Goal: Communication & Community: Answer question/provide support

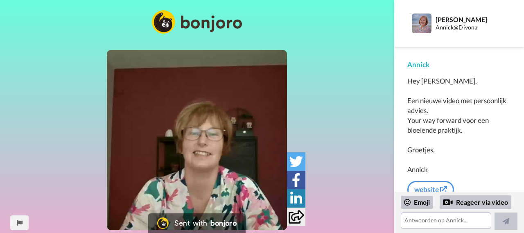
scroll to position [6, 0]
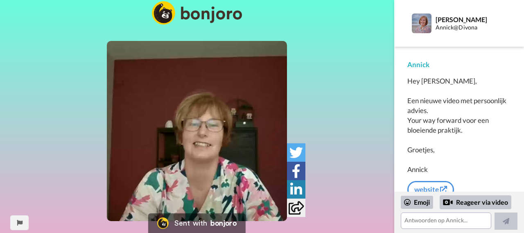
click at [196, 148] on icon "Play/Pause" at bounding box center [197, 131] width 22 height 39
click at [201, 125] on icon at bounding box center [197, 131] width 22 height 22
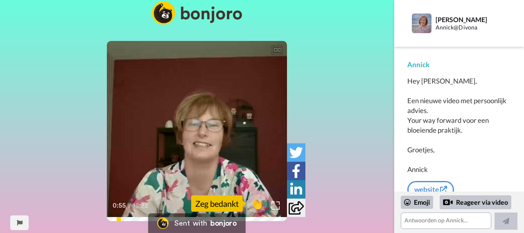
click at [201, 128] on icon at bounding box center [197, 131] width 22 height 22
click at [197, 128] on icon "Play/Pause" at bounding box center [197, 131] width 22 height 39
click at [211, 142] on video at bounding box center [197, 131] width 180 height 180
click at [197, 130] on icon "Play/Pause" at bounding box center [197, 131] width 22 height 39
click at [255, 202] on span "👏" at bounding box center [257, 203] width 26 height 16
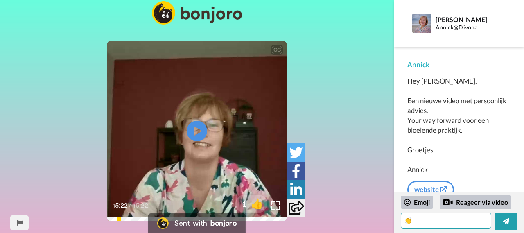
click at [420, 222] on textarea "👏" at bounding box center [446, 220] width 90 height 16
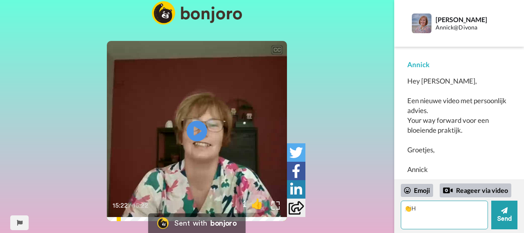
type textarea "👏"
